Goal: Task Accomplishment & Management: Manage account settings

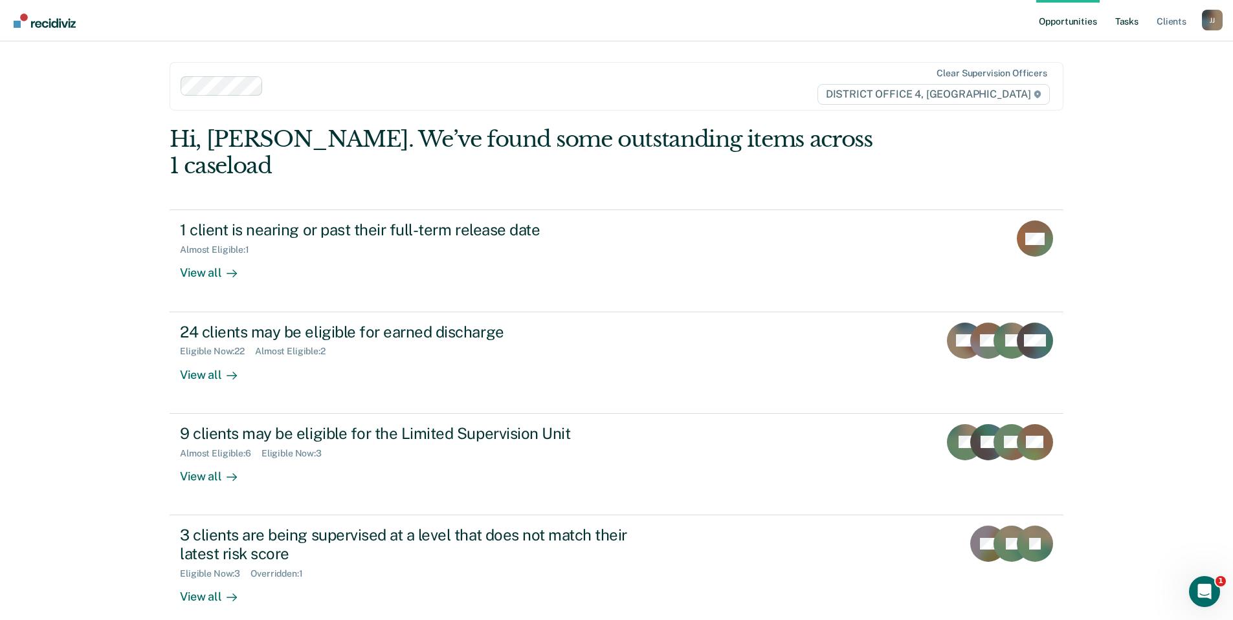
click at [1123, 22] on link "Tasks" at bounding box center [1126, 20] width 28 height 41
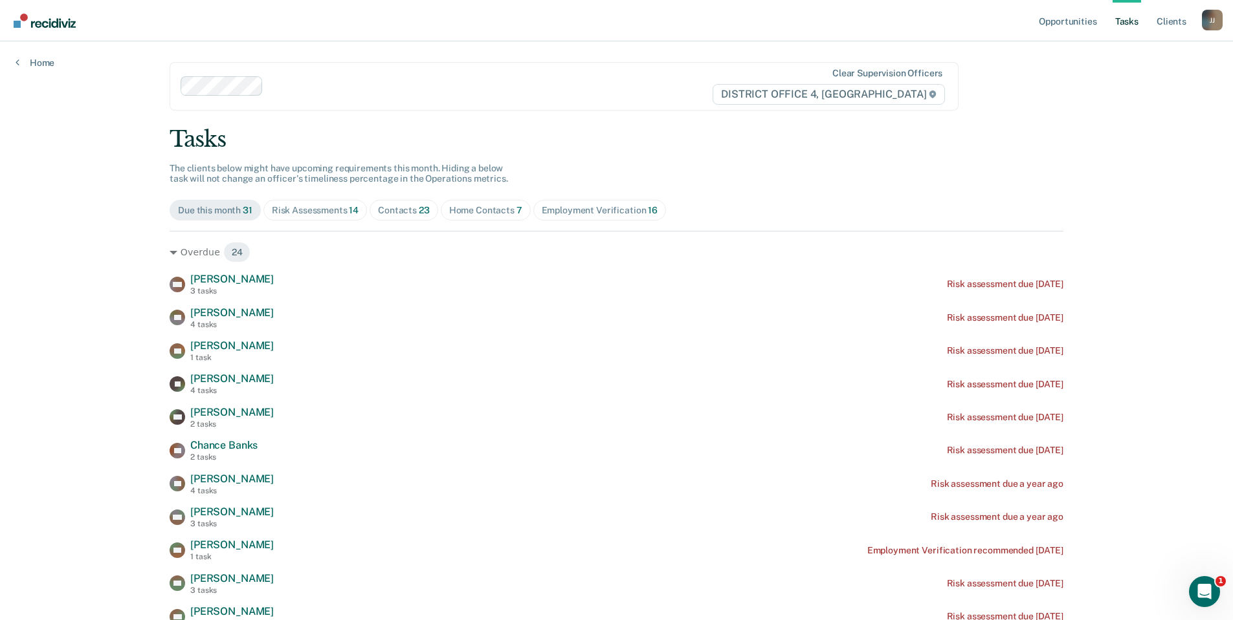
click at [401, 214] on div "Contacts 23" at bounding box center [404, 210] width 52 height 11
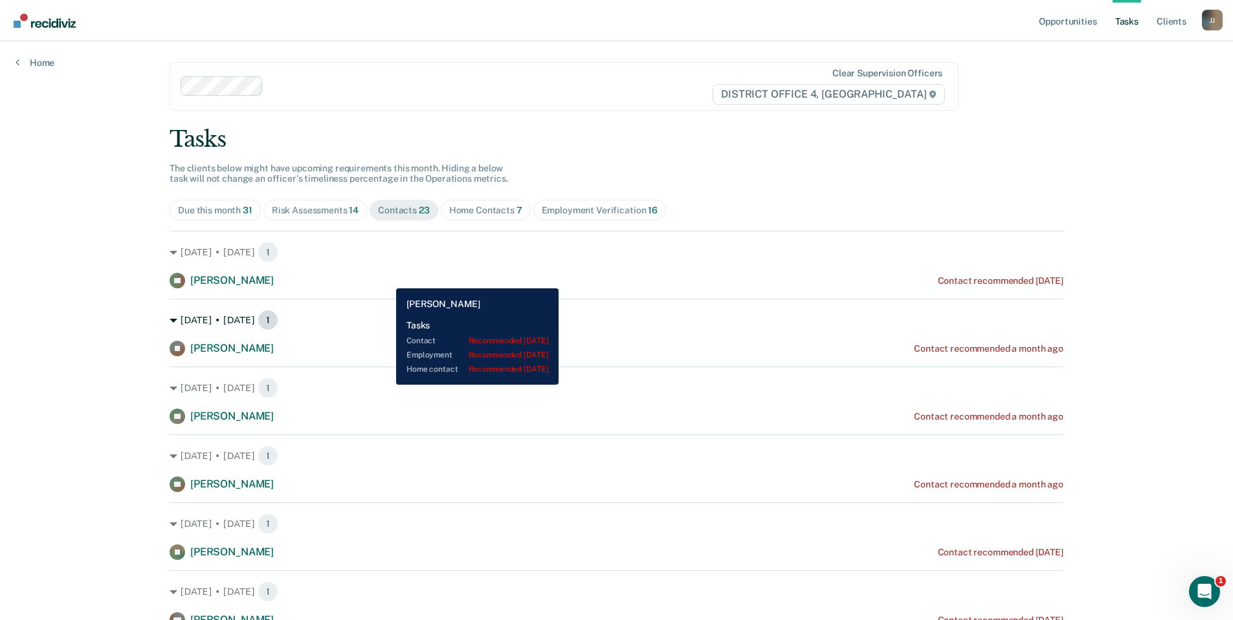
scroll to position [65, 0]
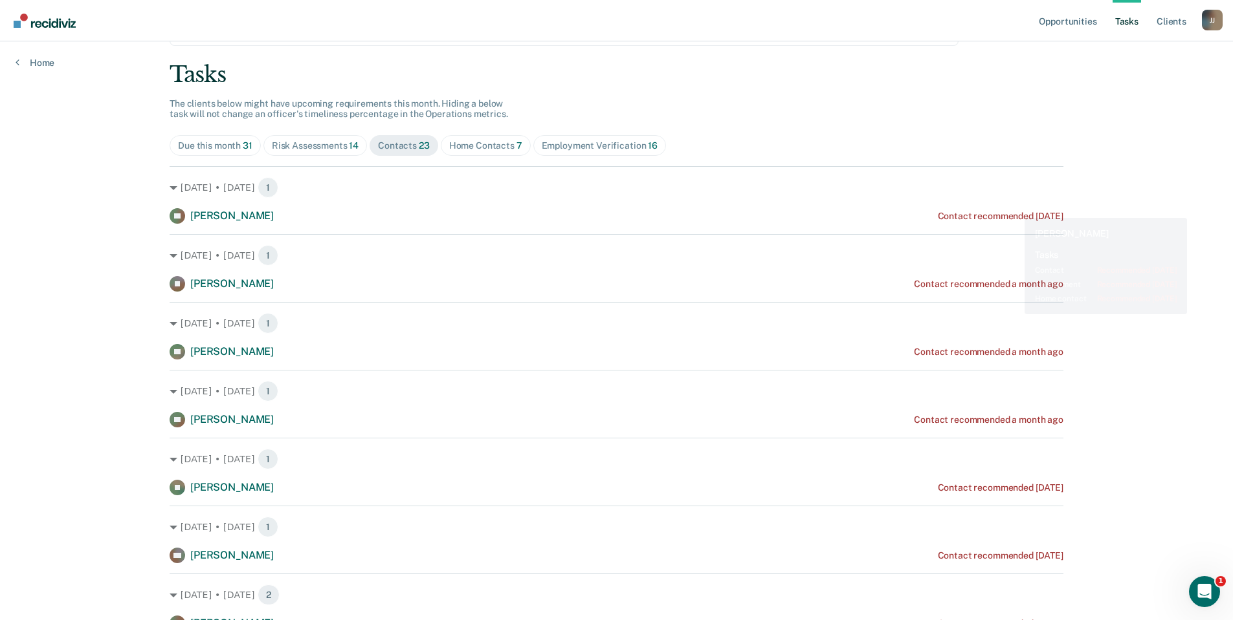
click at [1013, 215] on div "Contact recommended [DATE]" at bounding box center [1001, 216] width 126 height 11
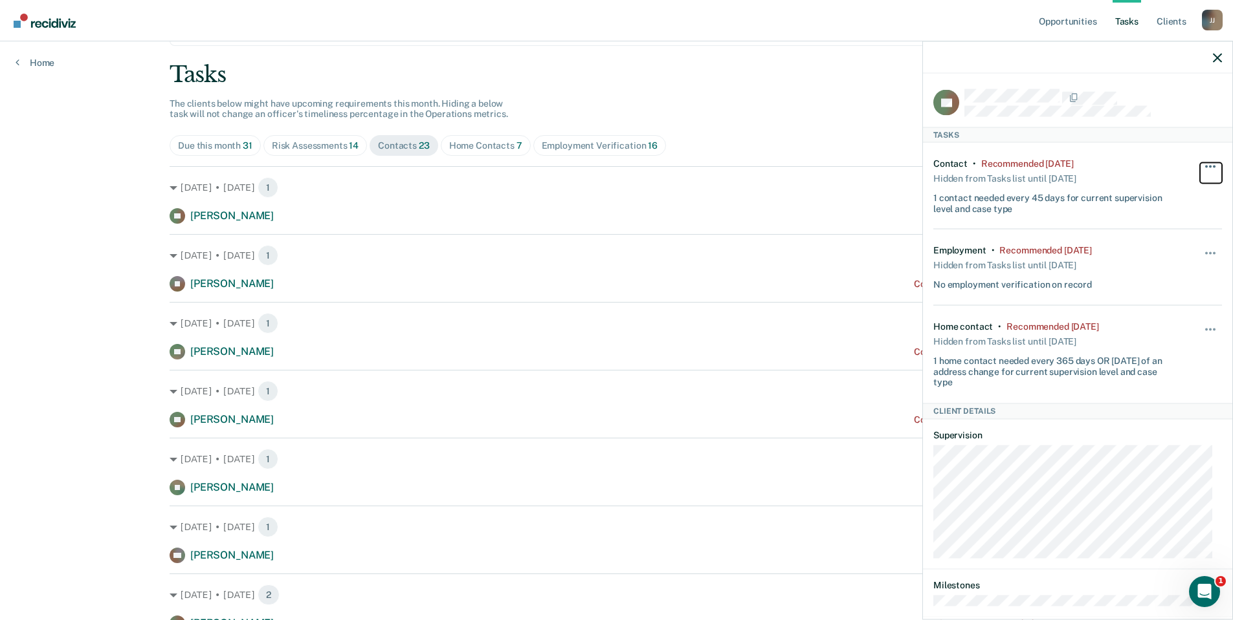
click at [1213, 165] on span "button" at bounding box center [1214, 166] width 3 height 3
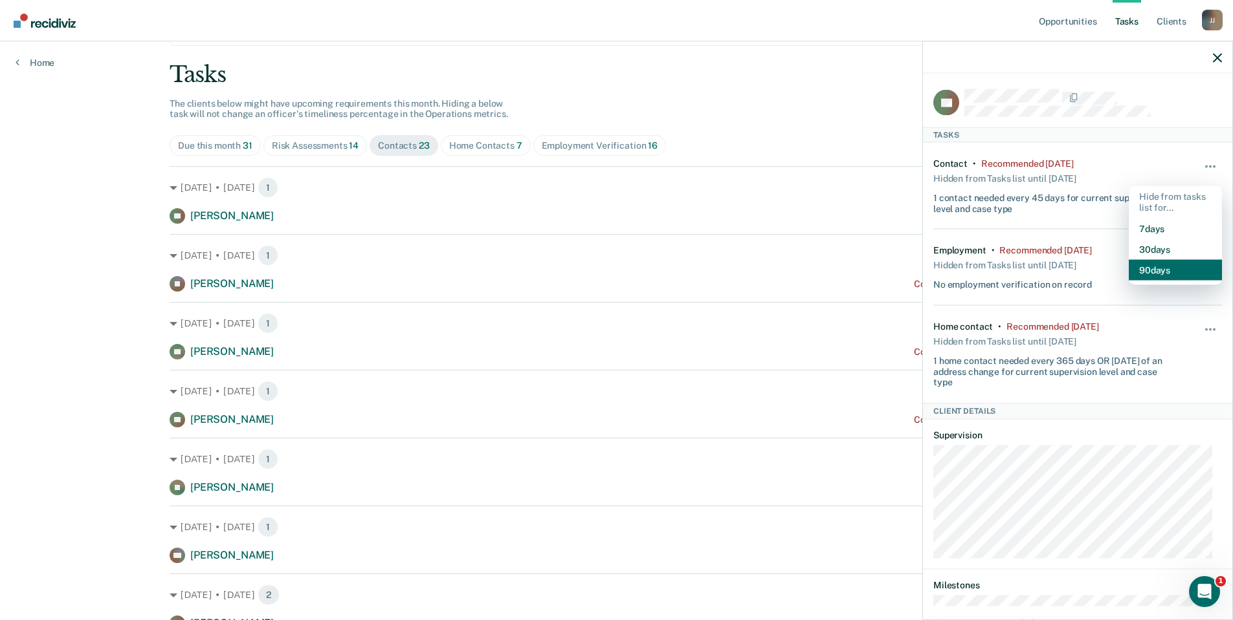
click at [1155, 265] on button "90 days" at bounding box center [1174, 269] width 93 height 21
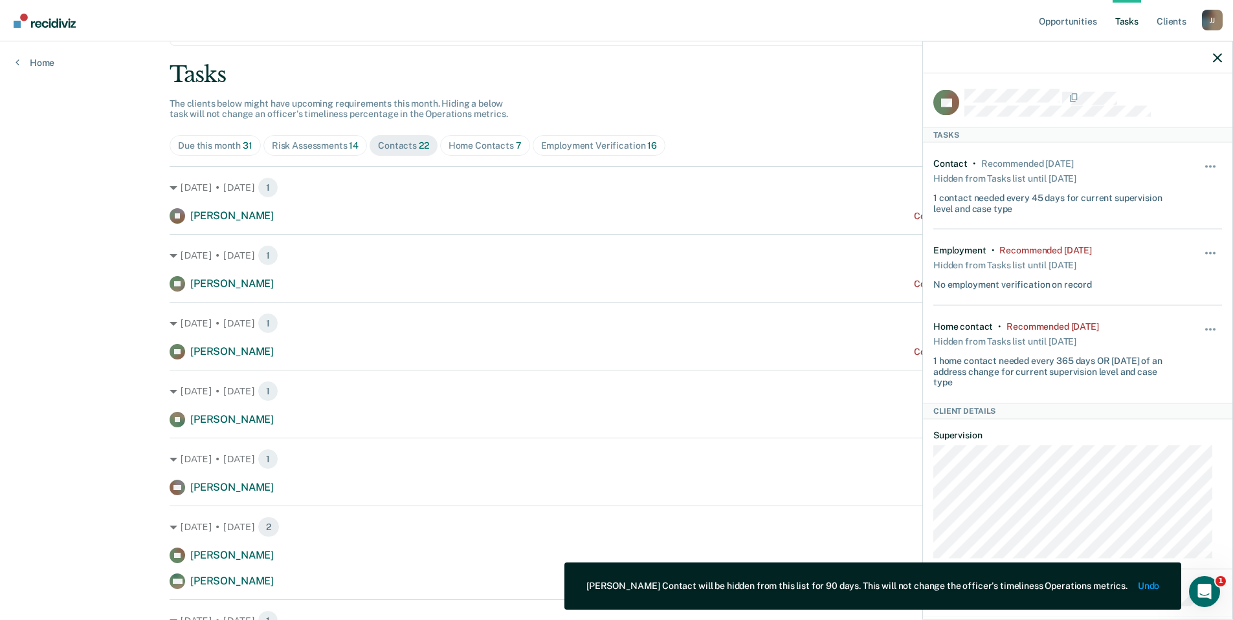
click at [1201, 247] on div "Hide from tasks list for... 7 days 30 days 90 days" at bounding box center [1211, 267] width 22 height 45
click at [1202, 252] on button "button" at bounding box center [1211, 260] width 22 height 21
click at [1163, 354] on button "90 days" at bounding box center [1174, 356] width 93 height 21
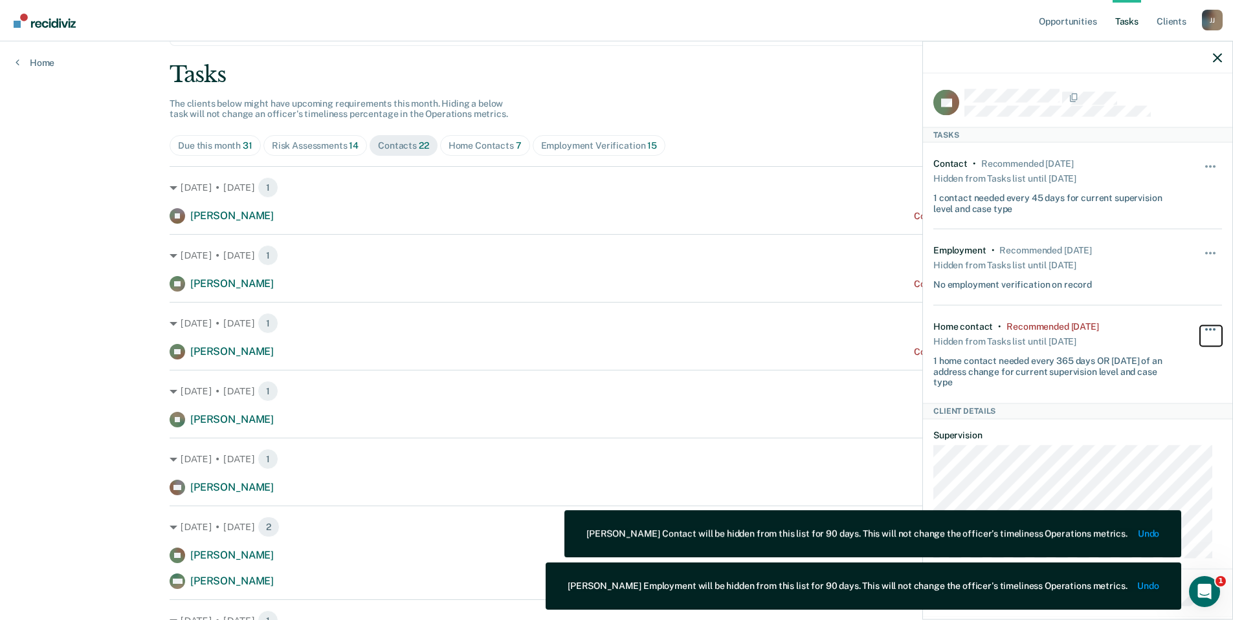
click at [1209, 329] on span "button" at bounding box center [1210, 329] width 3 height 3
click at [1151, 435] on button "90 days" at bounding box center [1174, 433] width 93 height 21
click at [868, 198] on div "[DATE] • [DATE] 1" at bounding box center [617, 187] width 894 height 21
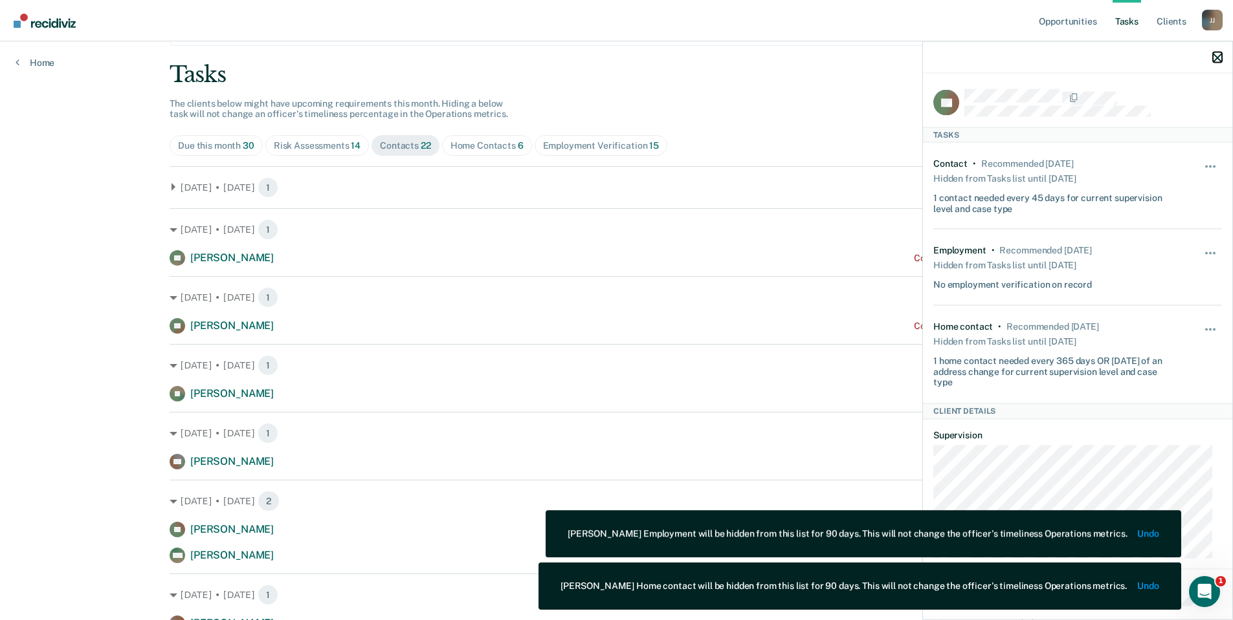
click at [1216, 52] on button "button" at bounding box center [1217, 57] width 9 height 11
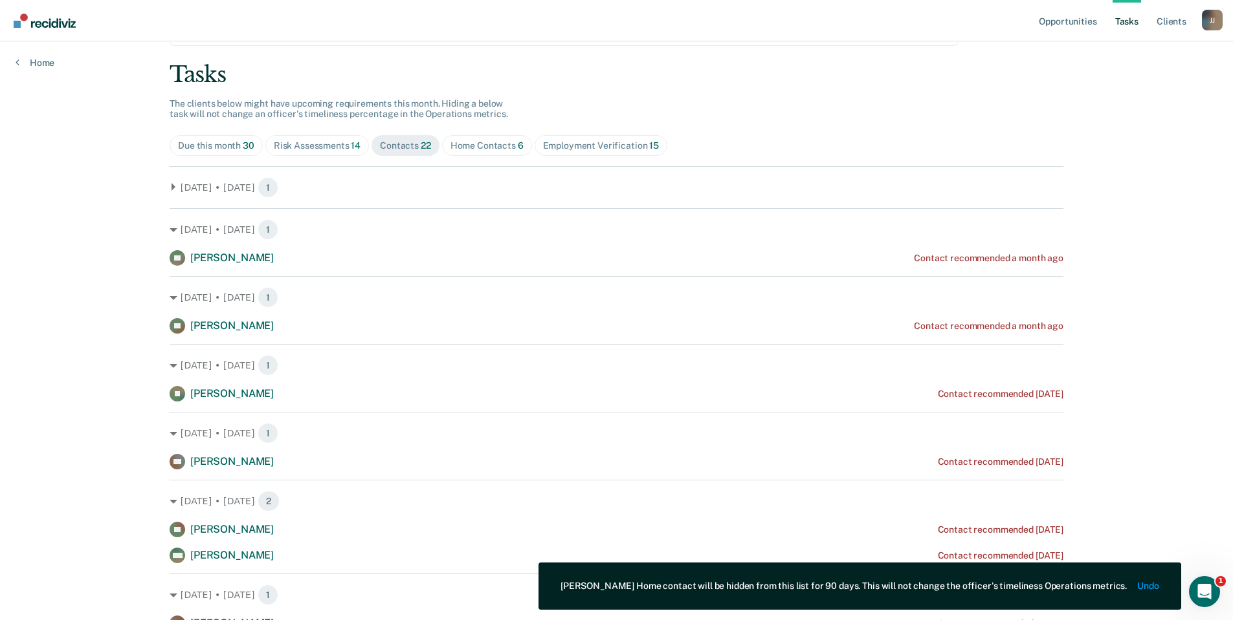
click at [172, 186] on icon at bounding box center [174, 187] width 8 height 8
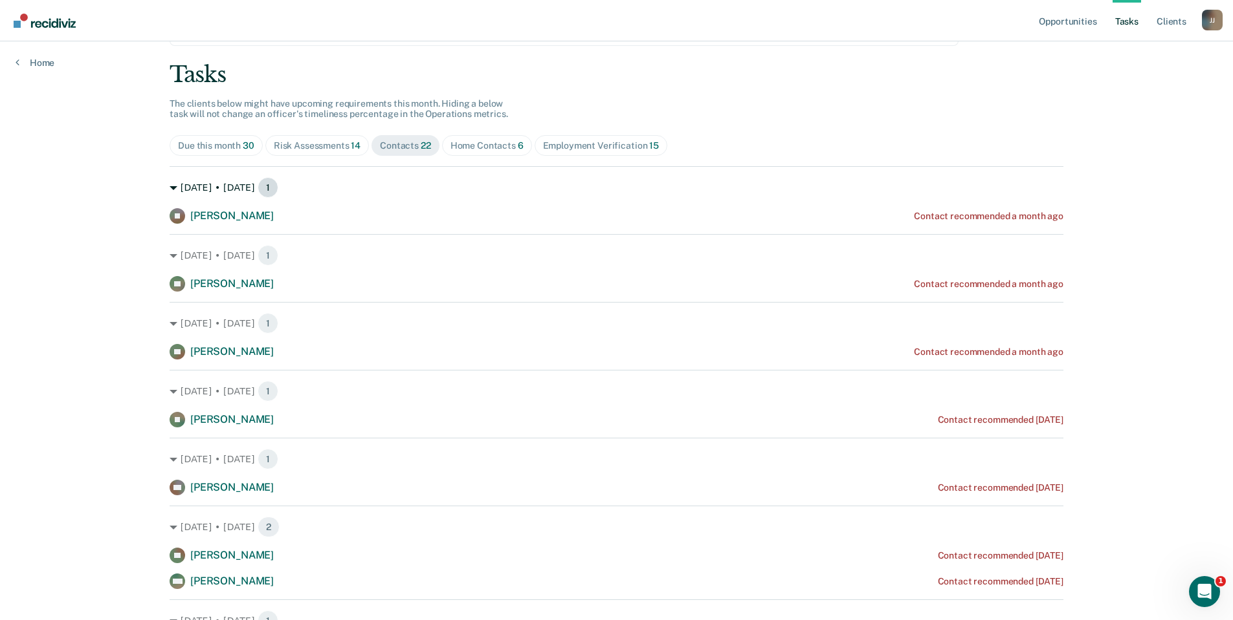
click at [173, 188] on icon at bounding box center [174, 188] width 8 height 8
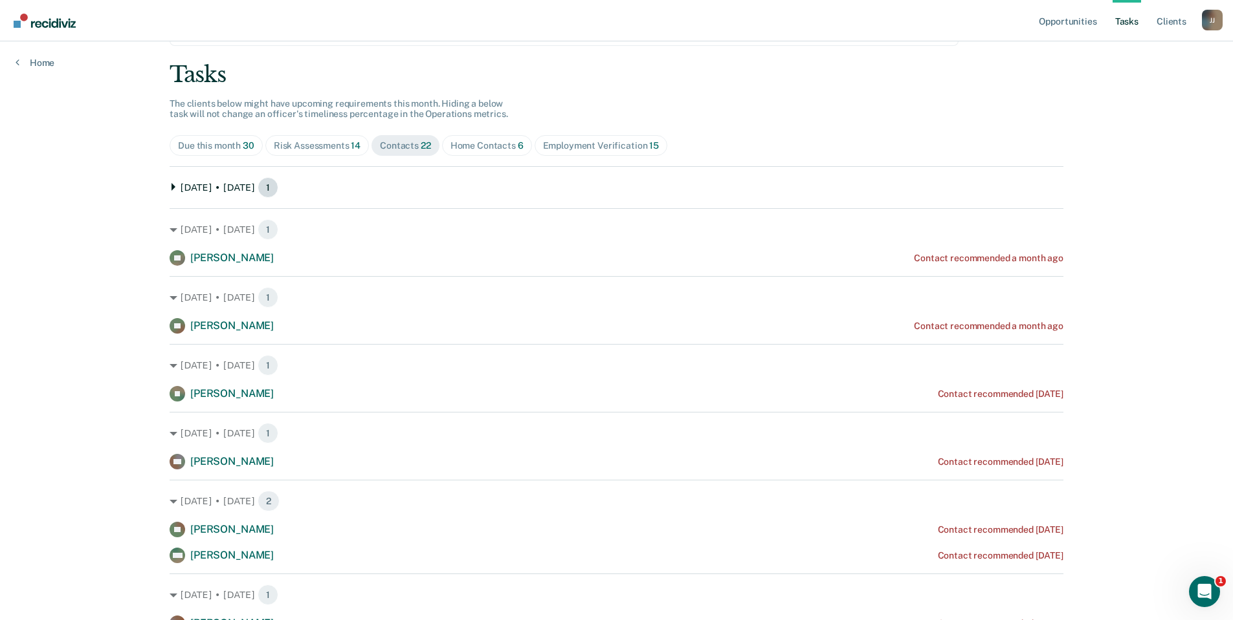
click at [176, 186] on div "[DATE] • [DATE] 1" at bounding box center [617, 187] width 894 height 21
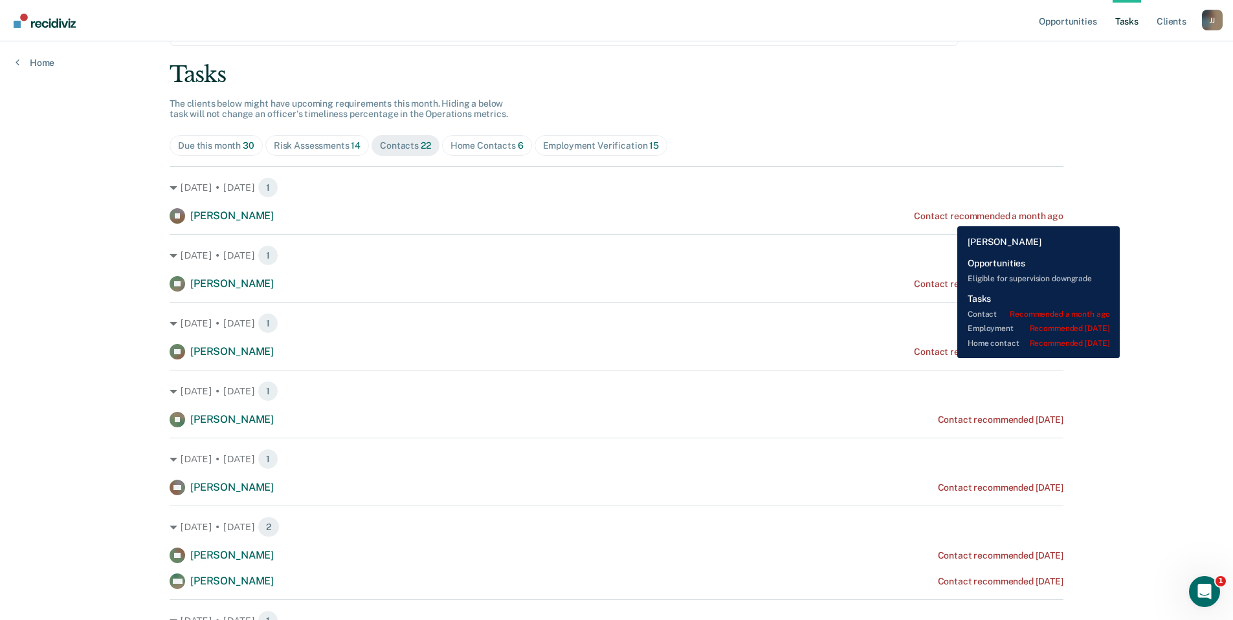
click at [947, 217] on div "Contact recommended a month ago" at bounding box center [988, 216] width 149 height 11
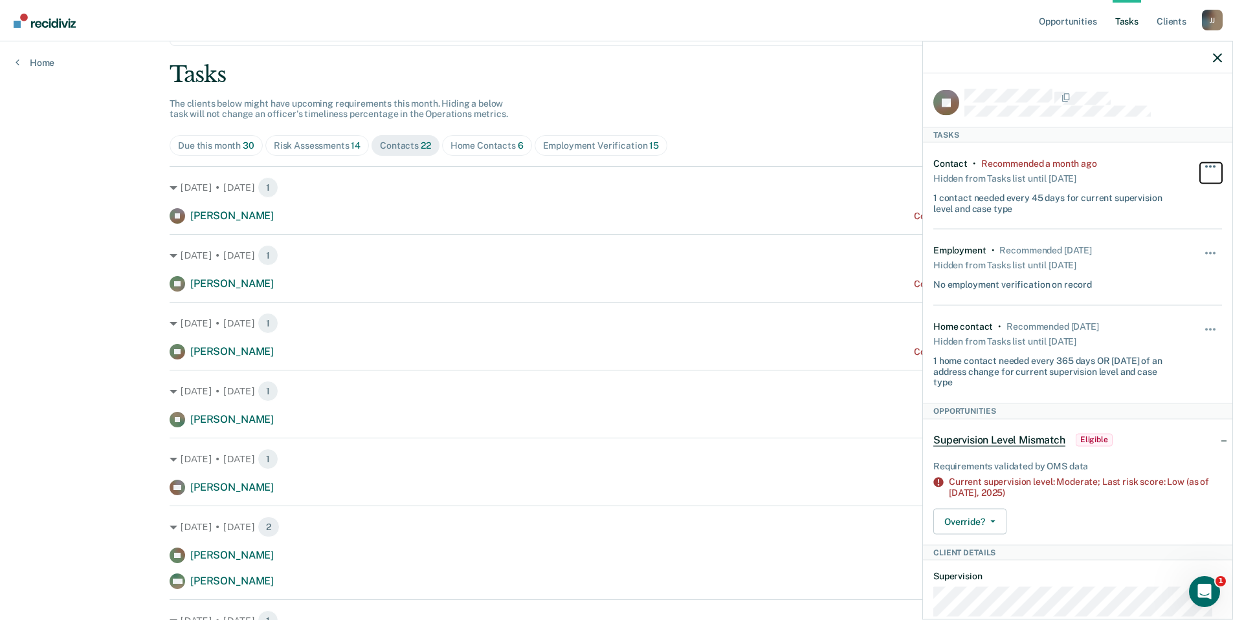
click at [1200, 168] on button "button" at bounding box center [1211, 172] width 22 height 21
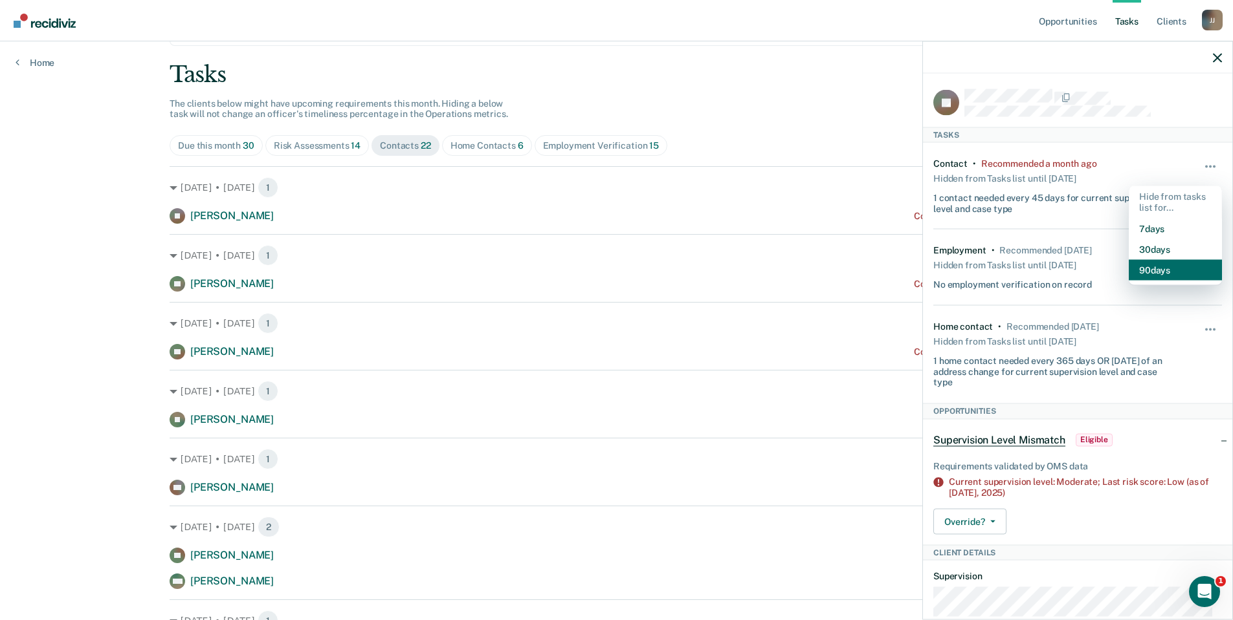
click at [1152, 267] on button "90 days" at bounding box center [1174, 269] width 93 height 21
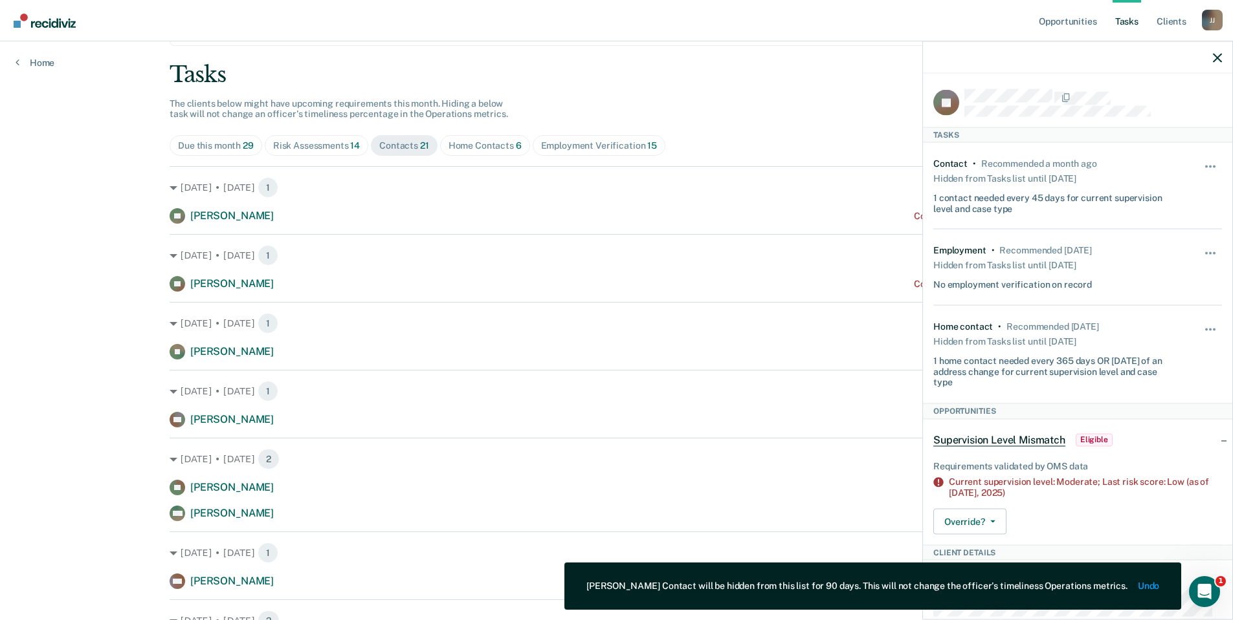
click at [1214, 59] on icon "button" at bounding box center [1217, 57] width 9 height 9
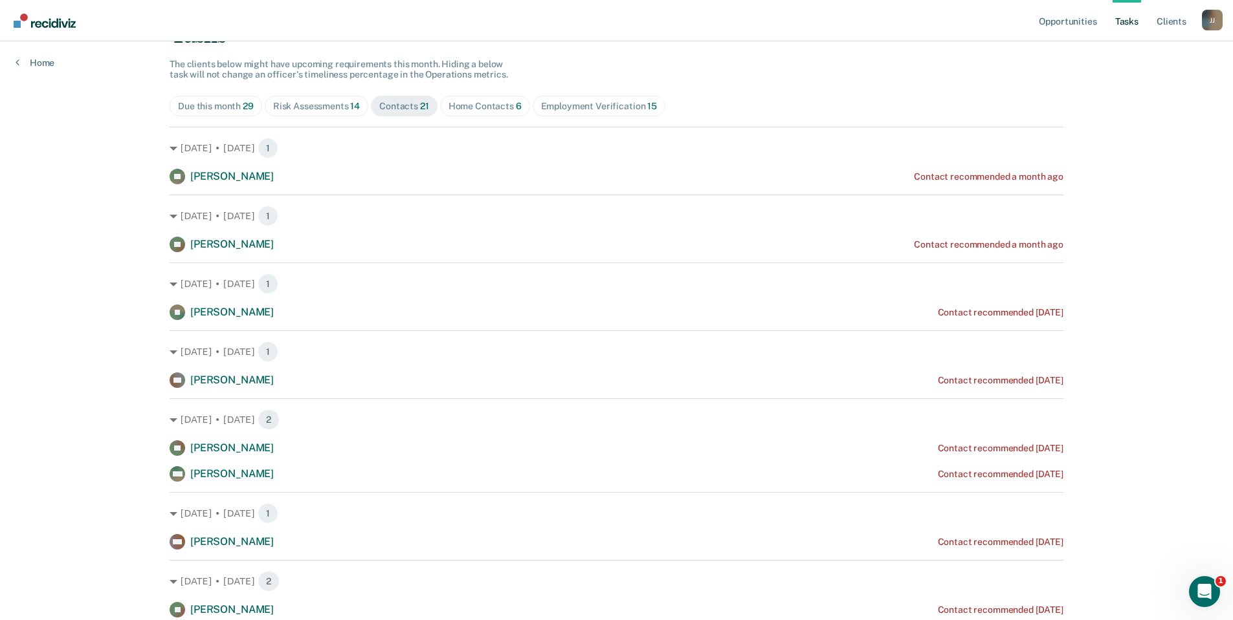
scroll to position [0, 0]
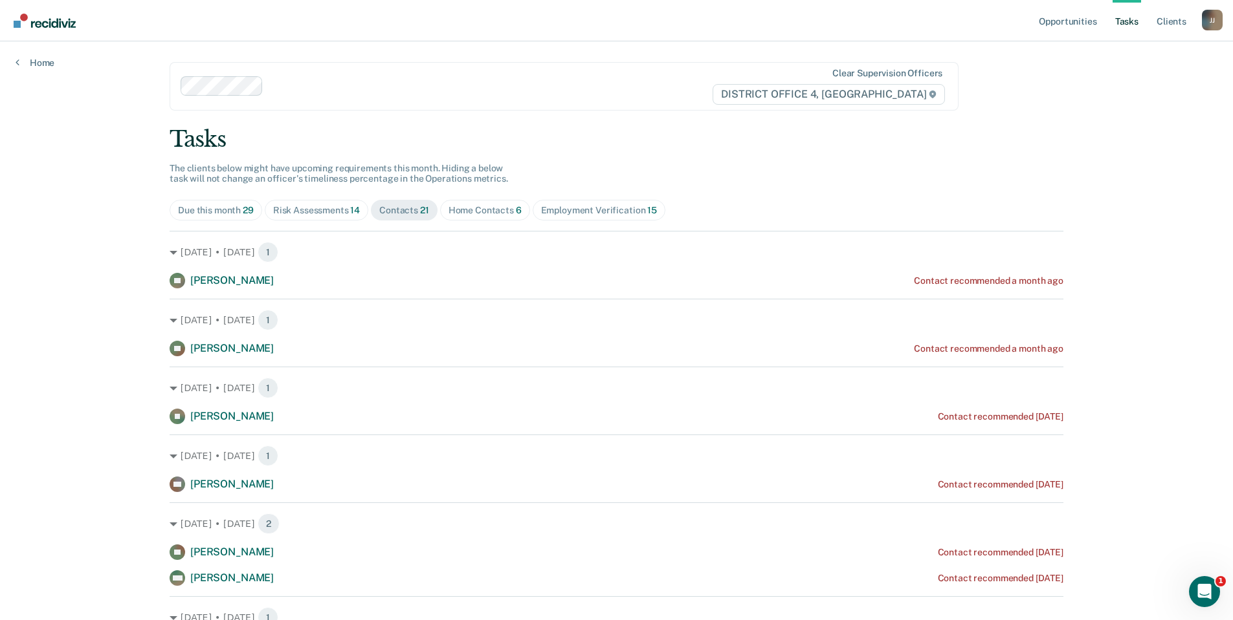
click at [491, 213] on div "Home Contacts 6" at bounding box center [484, 210] width 73 height 11
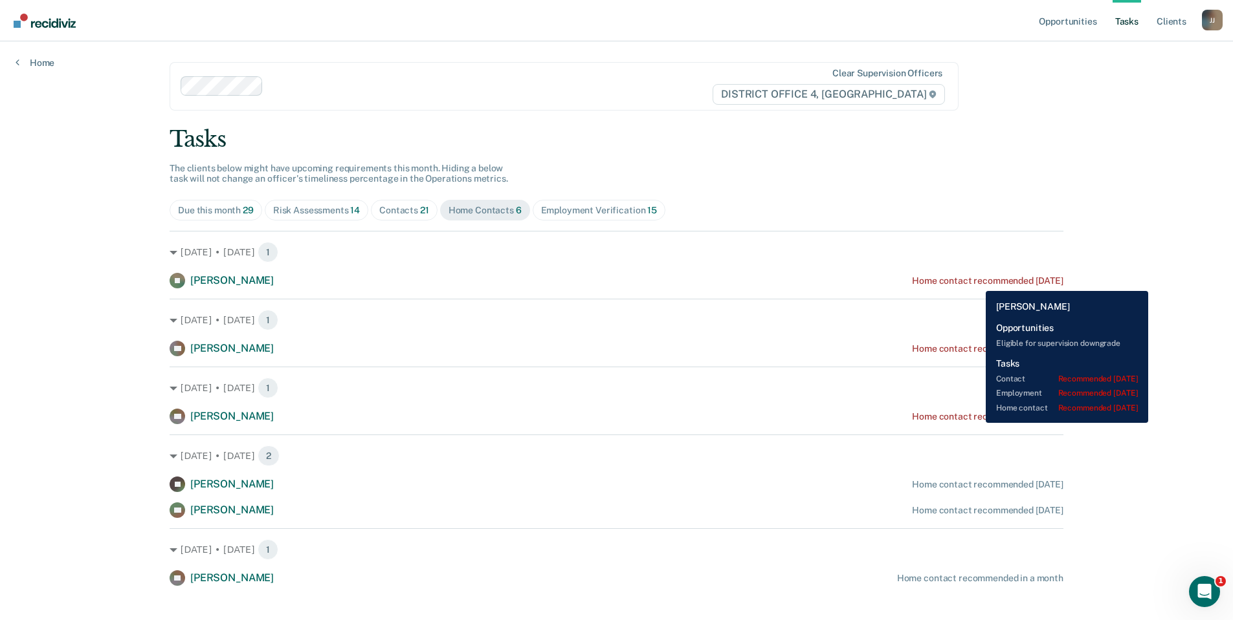
click at [976, 281] on div "Home contact recommended [DATE]" at bounding box center [987, 281] width 151 height 11
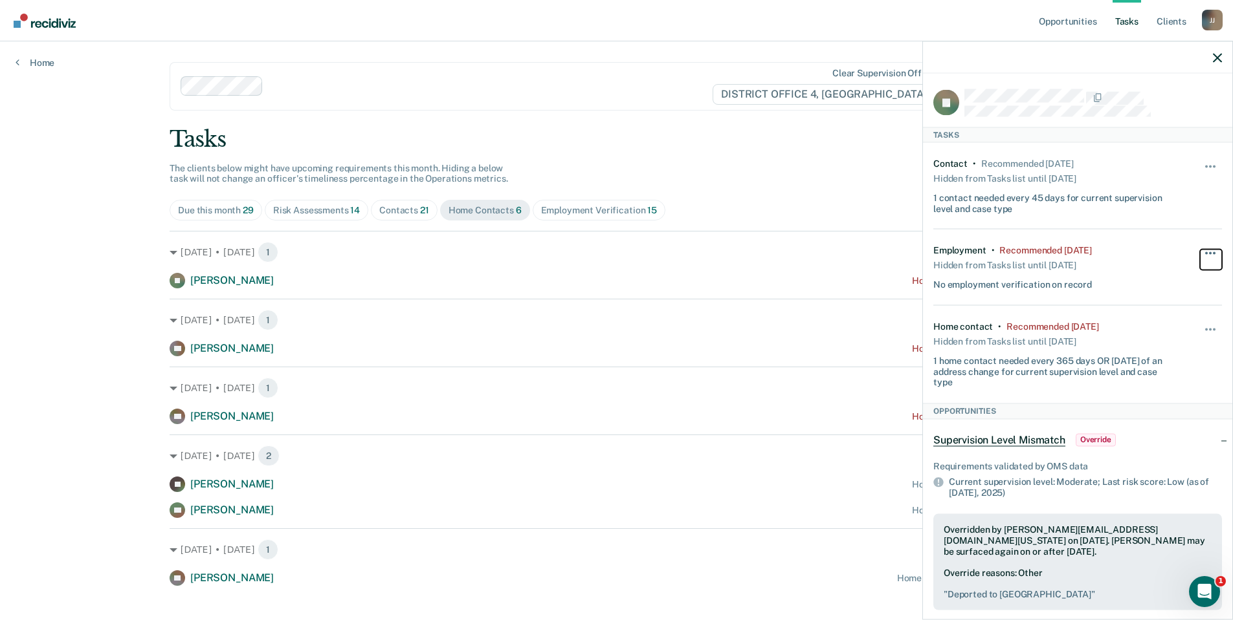
click at [1213, 252] on span "button" at bounding box center [1214, 253] width 3 height 3
click at [1147, 367] on div "Contact • Recommended [DATE] Hidden from Tasks list until [DATE] 1 contact need…" at bounding box center [1077, 272] width 289 height 261
click at [1202, 327] on button "button" at bounding box center [1211, 335] width 22 height 21
click at [1149, 427] on button "90 days" at bounding box center [1174, 433] width 93 height 21
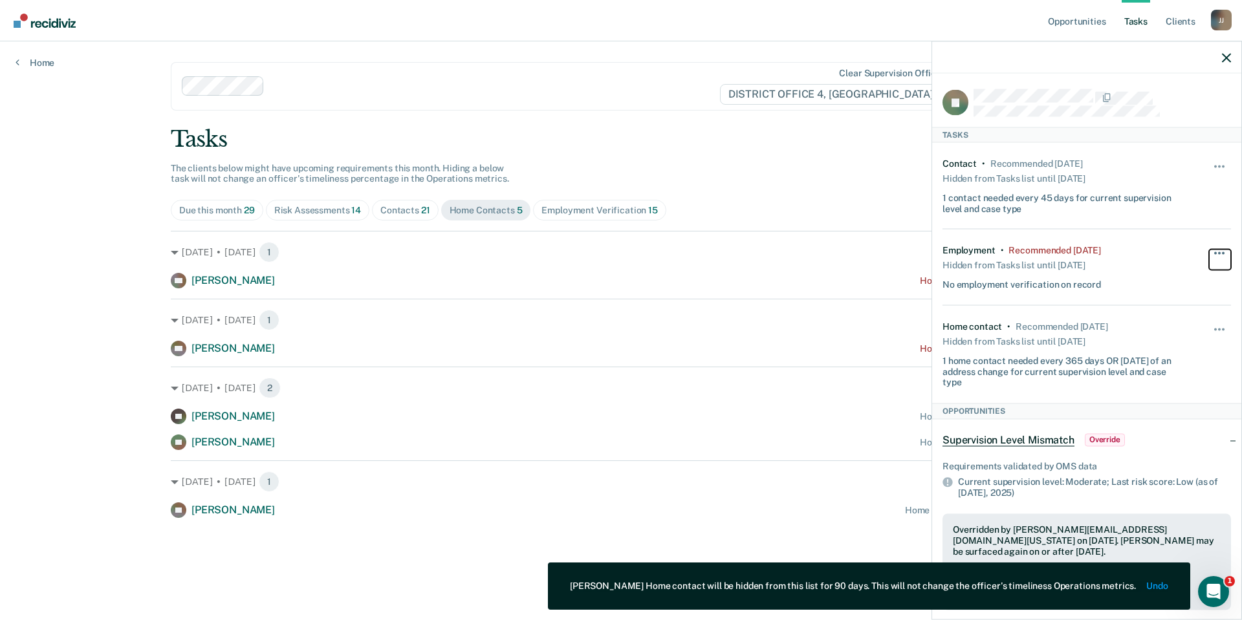
click at [1218, 252] on span "button" at bounding box center [1219, 253] width 3 height 3
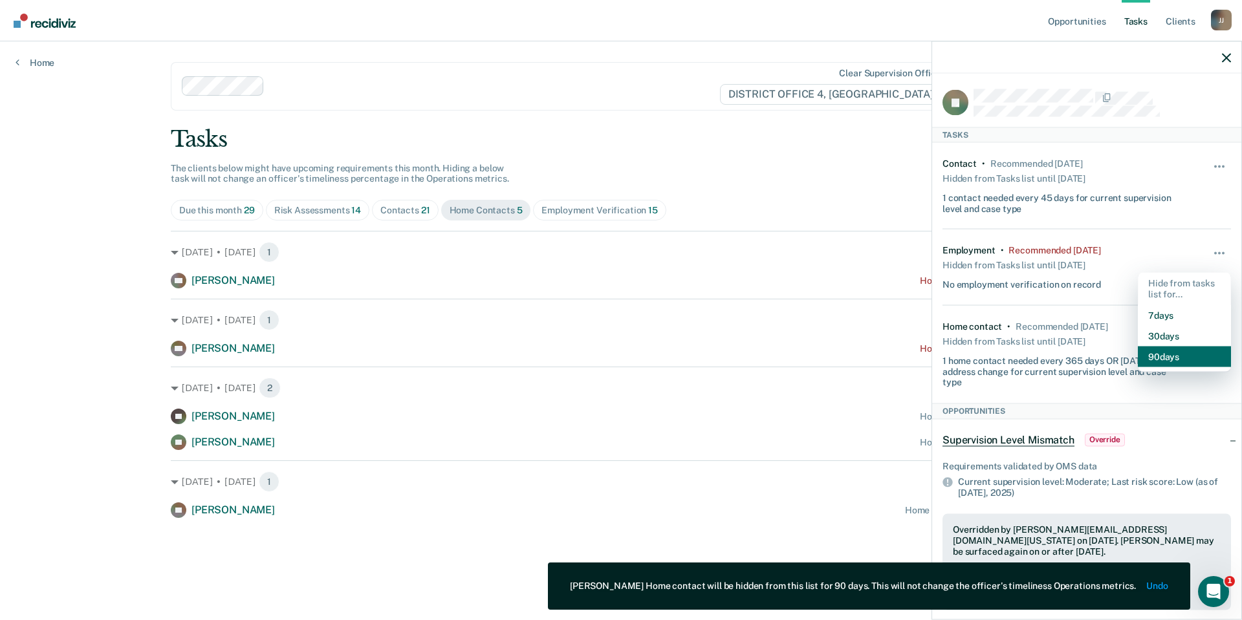
click at [1169, 358] on button "90 days" at bounding box center [1184, 356] width 93 height 21
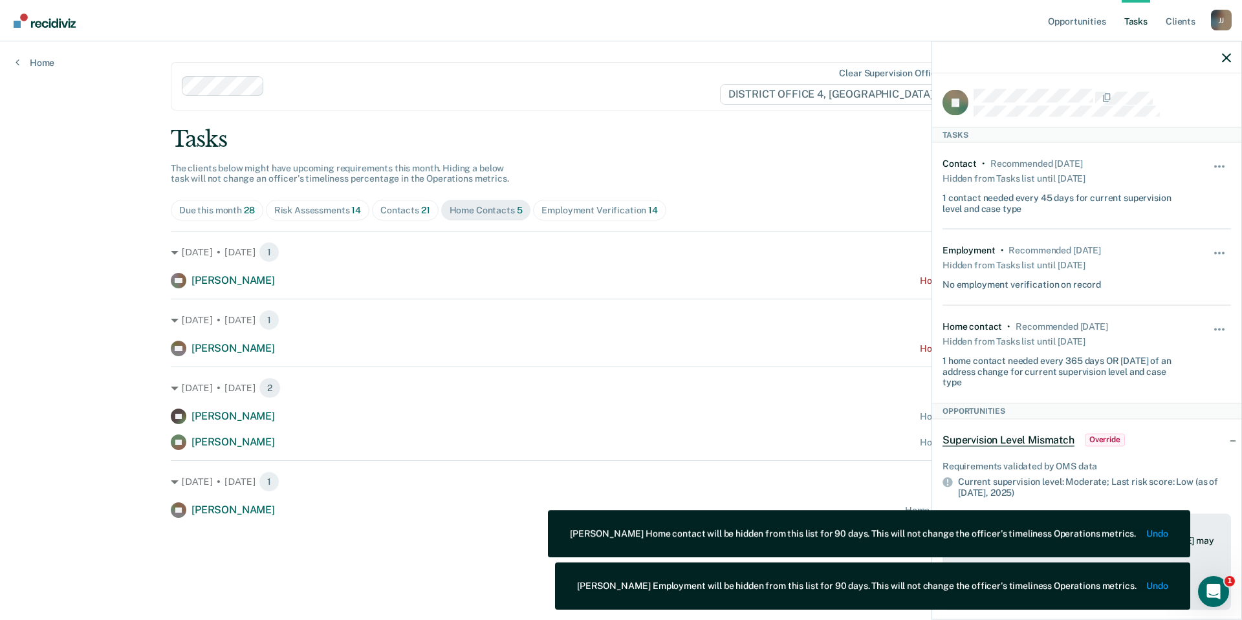
click at [100, 274] on div "Opportunities Tasks Client s [PERSON_NAME] [PERSON_NAME] Profile How it works L…" at bounding box center [621, 310] width 1242 height 620
click at [1227, 60] on icon "button" at bounding box center [1226, 57] width 9 height 9
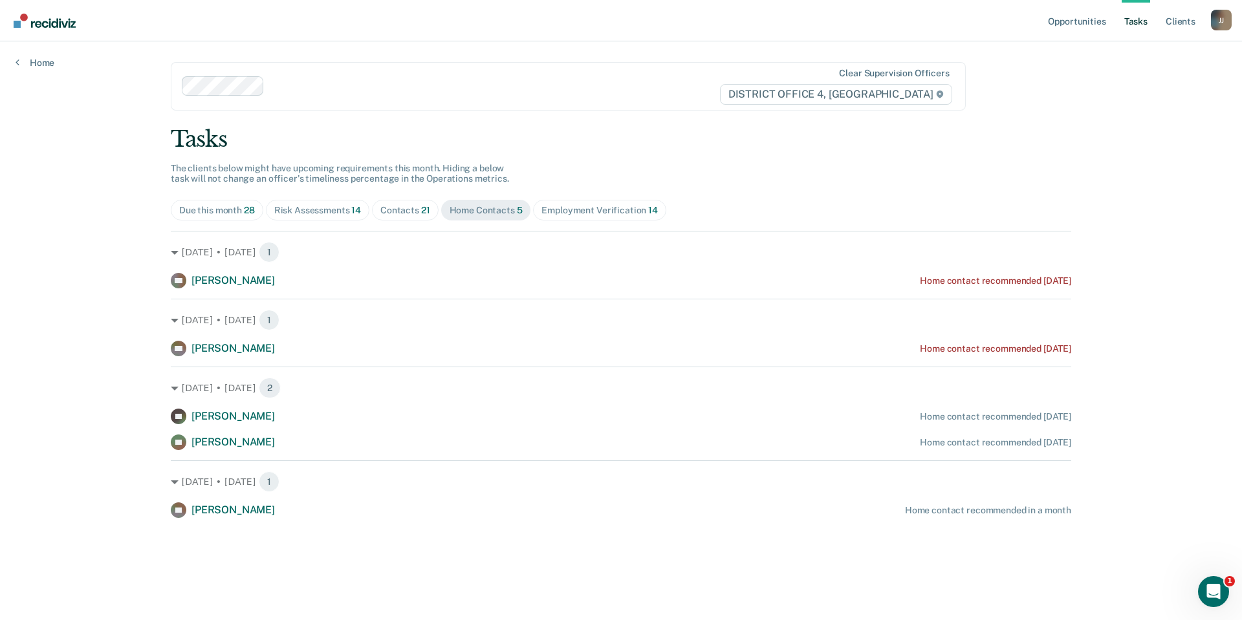
click at [350, 207] on div "Risk Assessments 14" at bounding box center [317, 210] width 87 height 11
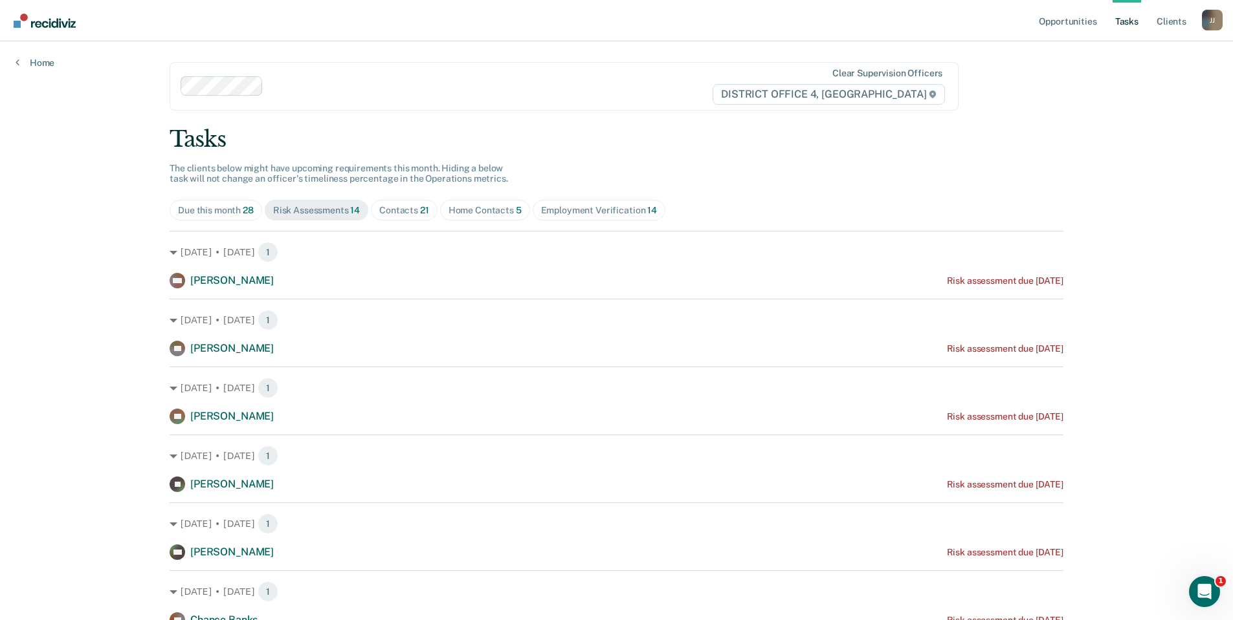
click at [407, 210] on div "Contacts 21" at bounding box center [404, 210] width 50 height 11
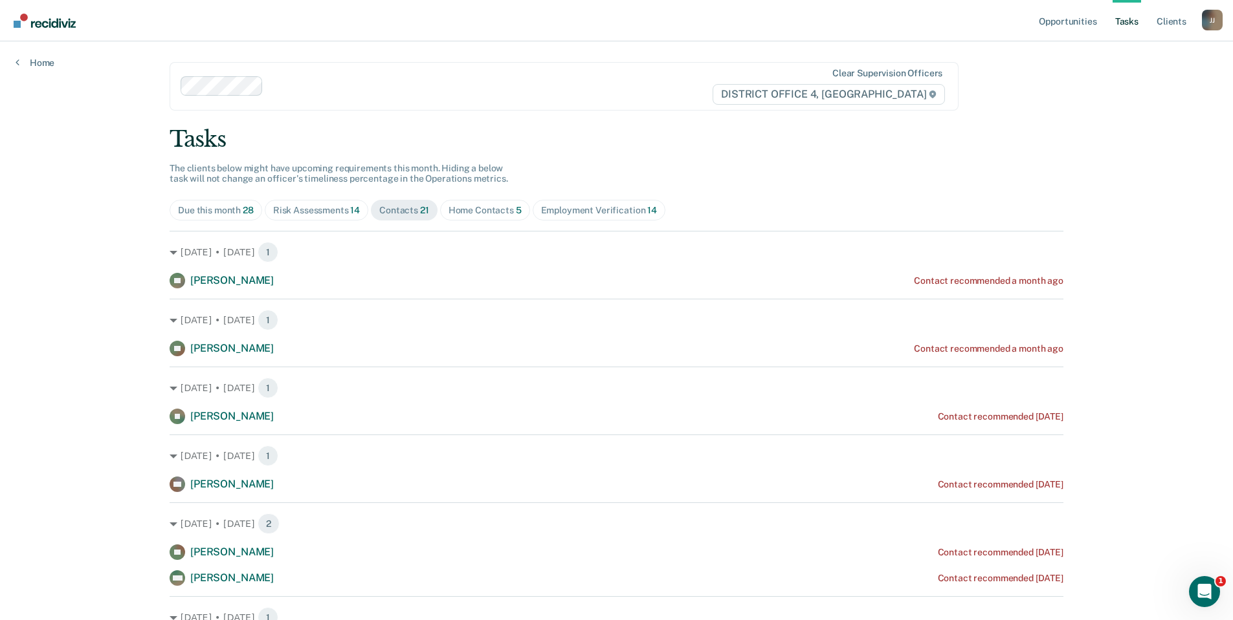
click at [1132, 19] on link "Tasks" at bounding box center [1126, 20] width 28 height 41
click at [488, 210] on div "Home Contacts 5" at bounding box center [484, 210] width 73 height 11
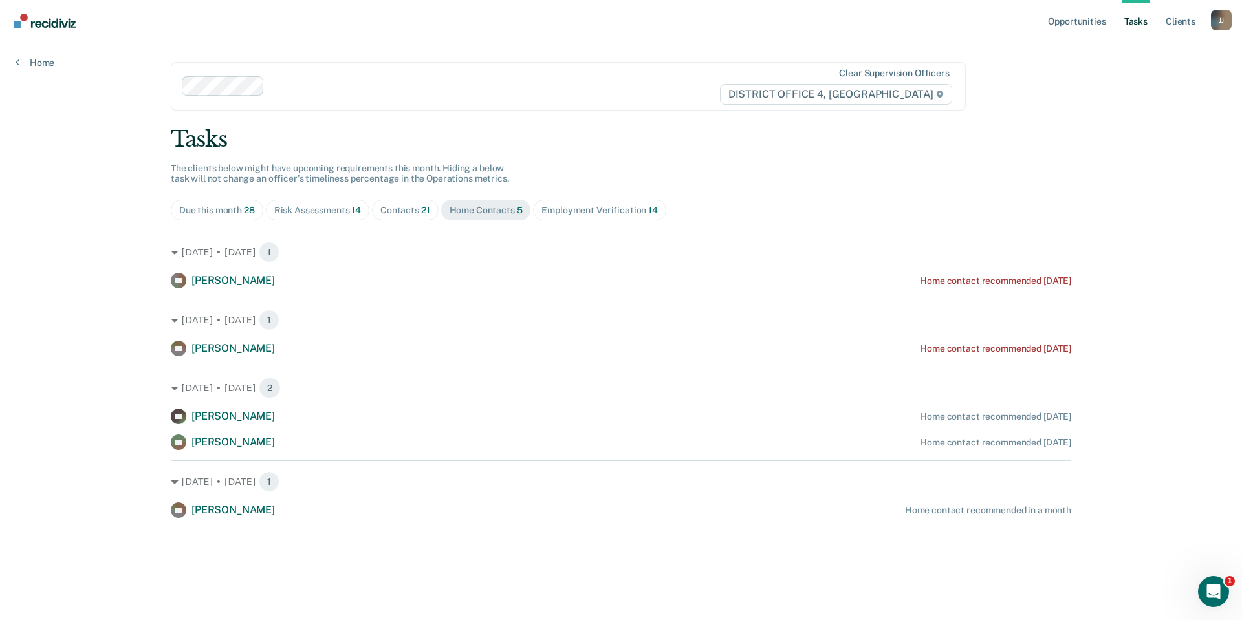
click at [406, 213] on div "Contacts 21" at bounding box center [405, 210] width 50 height 11
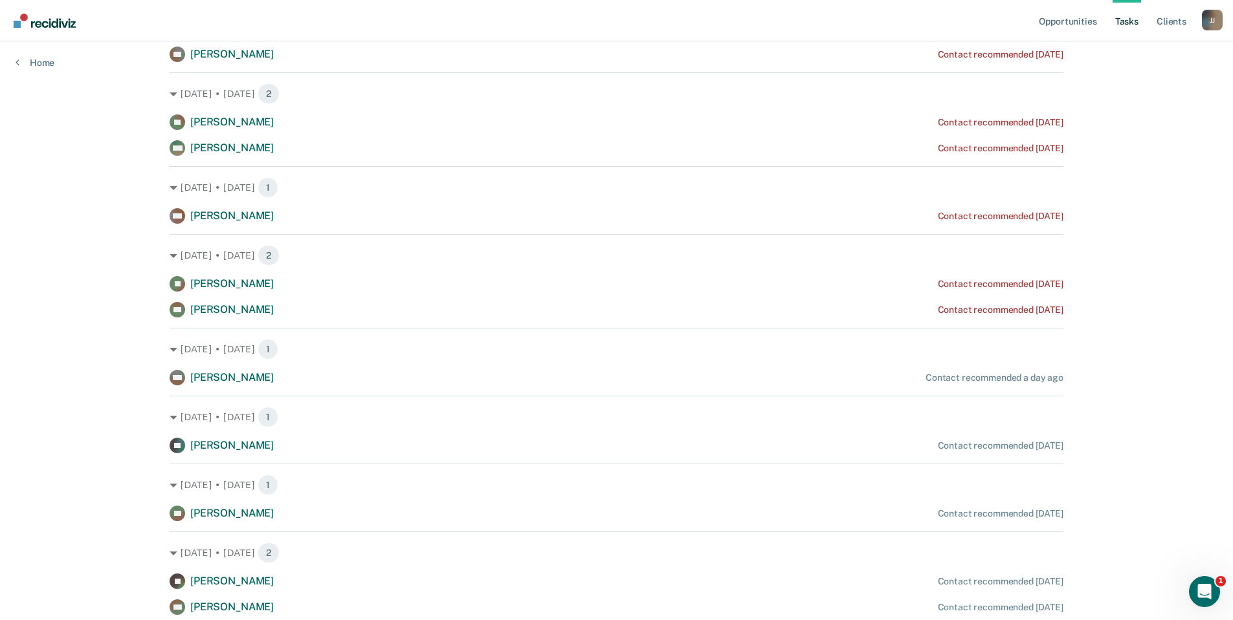
scroll to position [453, 0]
